Goal: Information Seeking & Learning: Learn about a topic

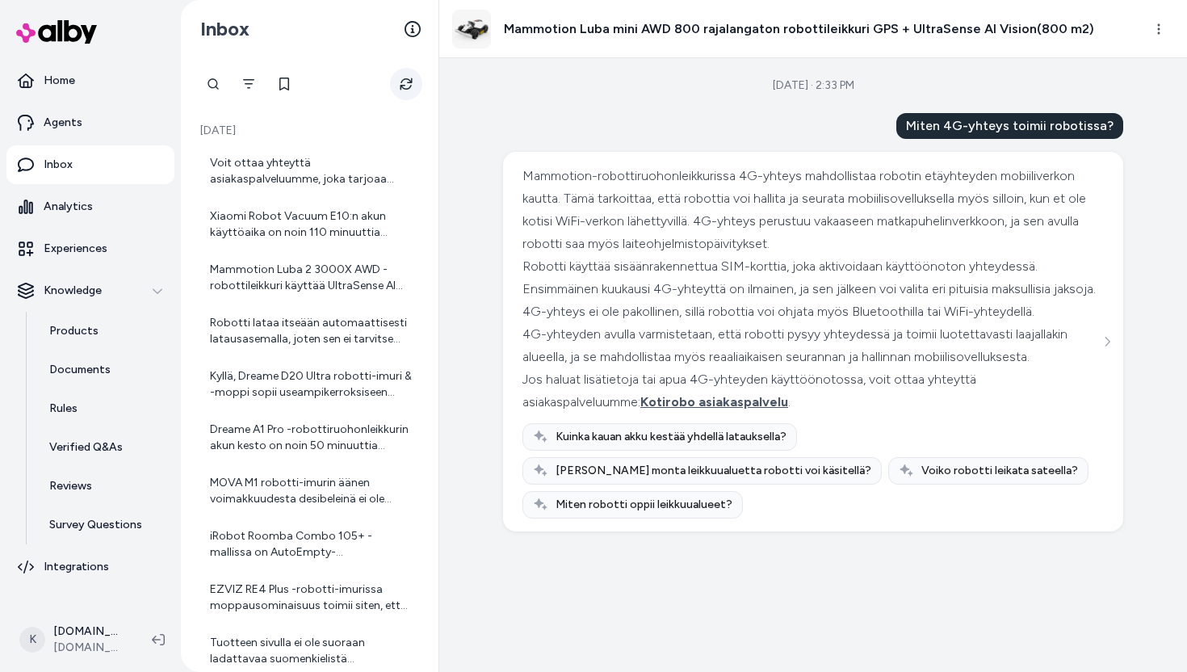
click at [405, 95] on button "Refresh" at bounding box center [406, 84] width 32 height 32
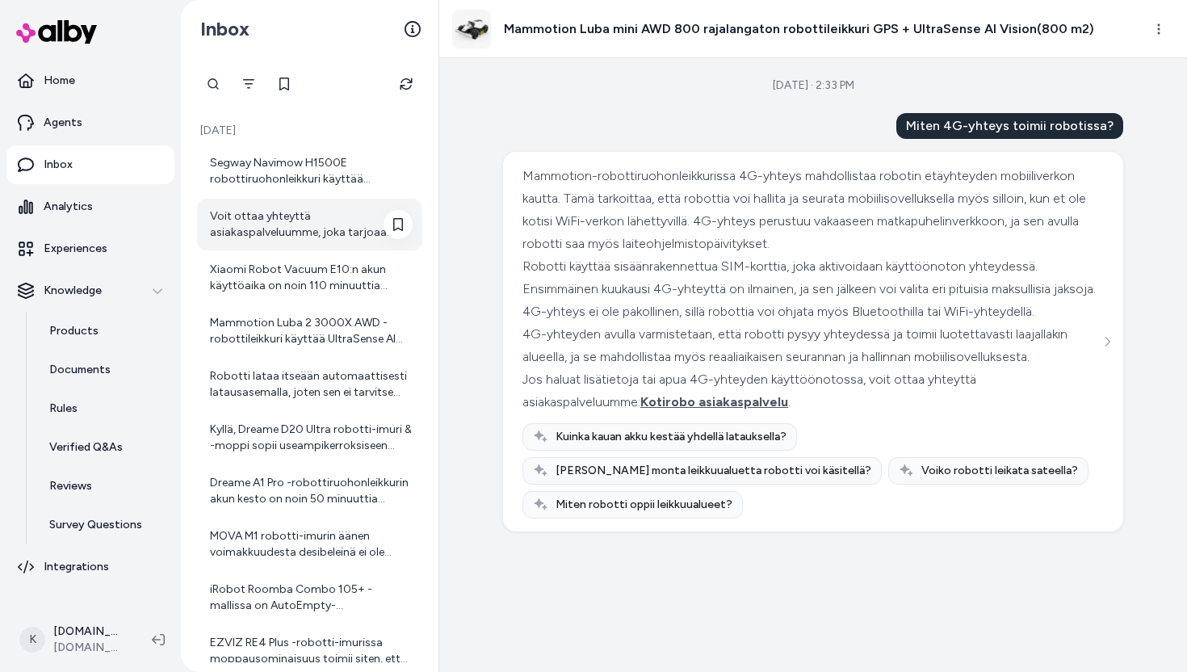
click at [323, 207] on div "Voit ottaa yhteyttä asiakaspalveluumme, joka tarjoaa henkilökohtaista palvelua …" at bounding box center [309, 225] width 225 height 52
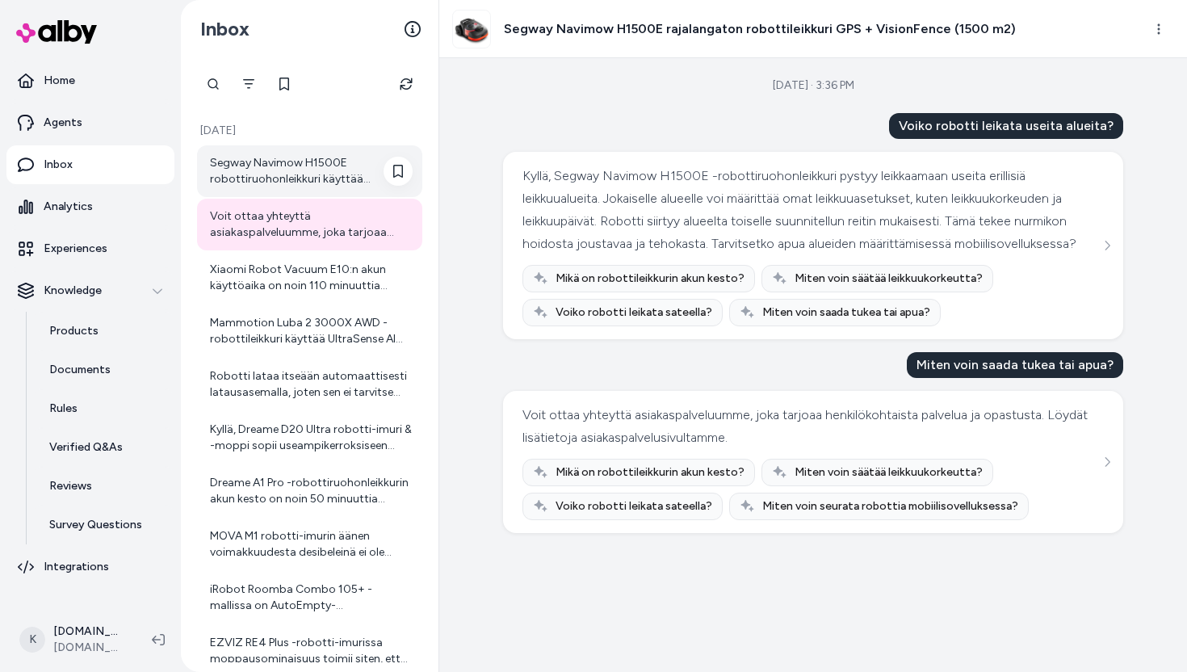
click at [307, 157] on div "Segway Navimow H1500E robottiruohonleikkuri käyttää navigoinnissaan GPS-paikann…" at bounding box center [311, 171] width 203 height 32
click at [307, 160] on div "Segway Navimow H1500E robottiruohonleikkuri käyttää navigoinnissaan GPS-paikann…" at bounding box center [311, 171] width 203 height 32
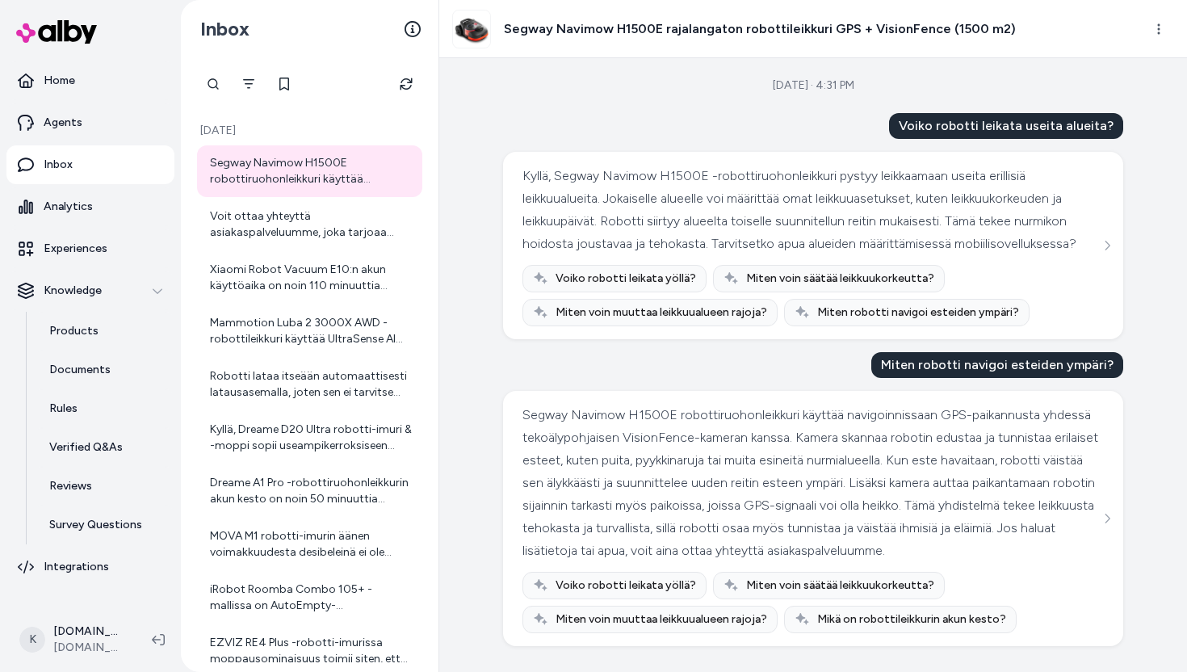
scroll to position [39, 0]
click at [327, 279] on div "Xiaomi Robot Vacuum E10:n akun käyttöaika on noin 110 minuuttia hiljaisimmalla …" at bounding box center [311, 278] width 203 height 32
click at [307, 334] on div "Mammotion Luba 2 3000X AWD -robottileikkuri käyttää UltraSense AI Vision -kamer…" at bounding box center [311, 331] width 203 height 32
click at [329, 329] on div "Mammotion Luba 2 3000X AWD -robottileikkuri käyttää UltraSense AI Vision -kamer…" at bounding box center [311, 331] width 203 height 32
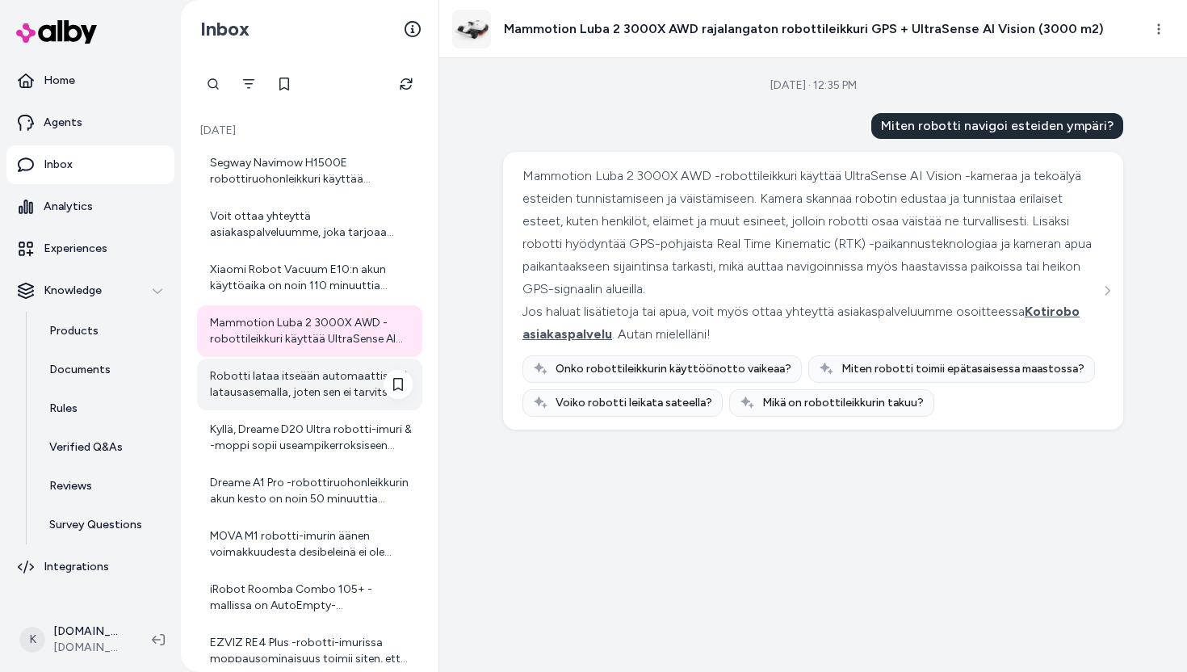
click at [270, 369] on div "Robotti lataa itseään automaattisesti latausasemalla, joten sen ei tarvitse huo…" at bounding box center [311, 384] width 203 height 32
click at [246, 407] on div "Robotti lataa itseään automaattisesti latausasemalla, joten sen ei tarvitse huo…" at bounding box center [309, 384] width 225 height 52
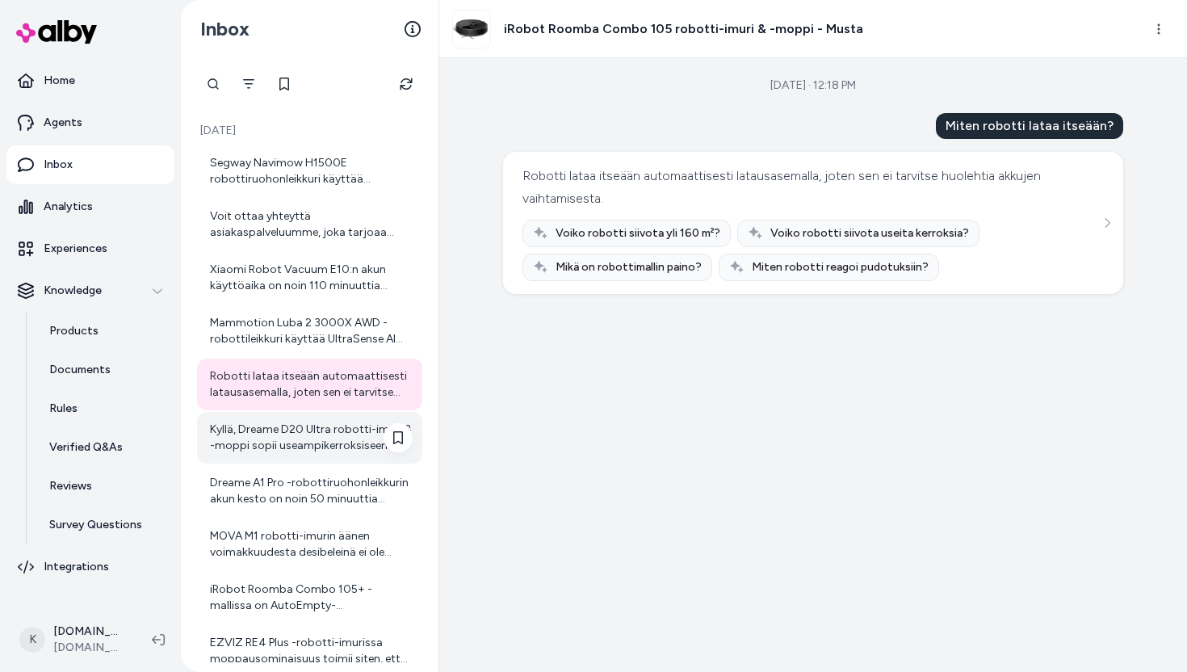
click at [258, 439] on div "Kyllä, Dreame D20 Ultra robotti-imuri & -moppi sopii useampikerroksiseen asunto…" at bounding box center [311, 437] width 203 height 32
